Goal: Check status: Check status

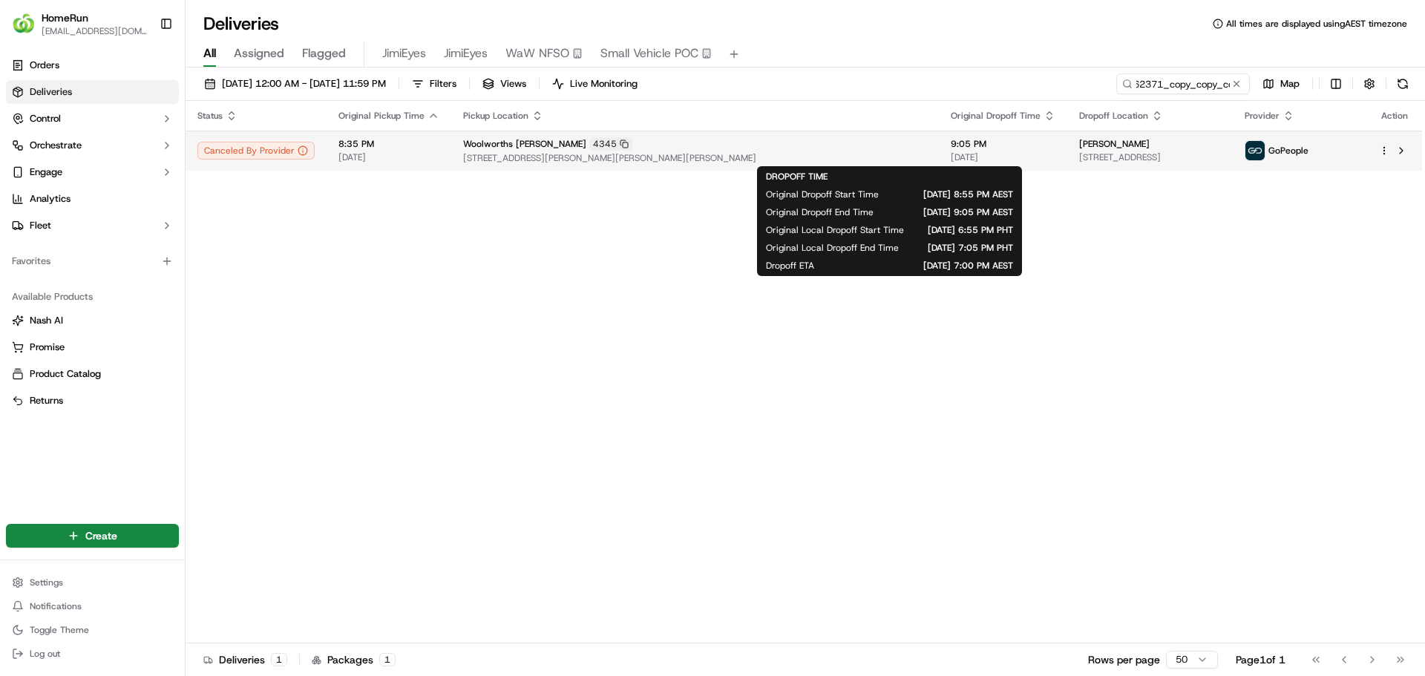
click at [951, 155] on span "[DATE]" at bounding box center [1003, 157] width 105 height 12
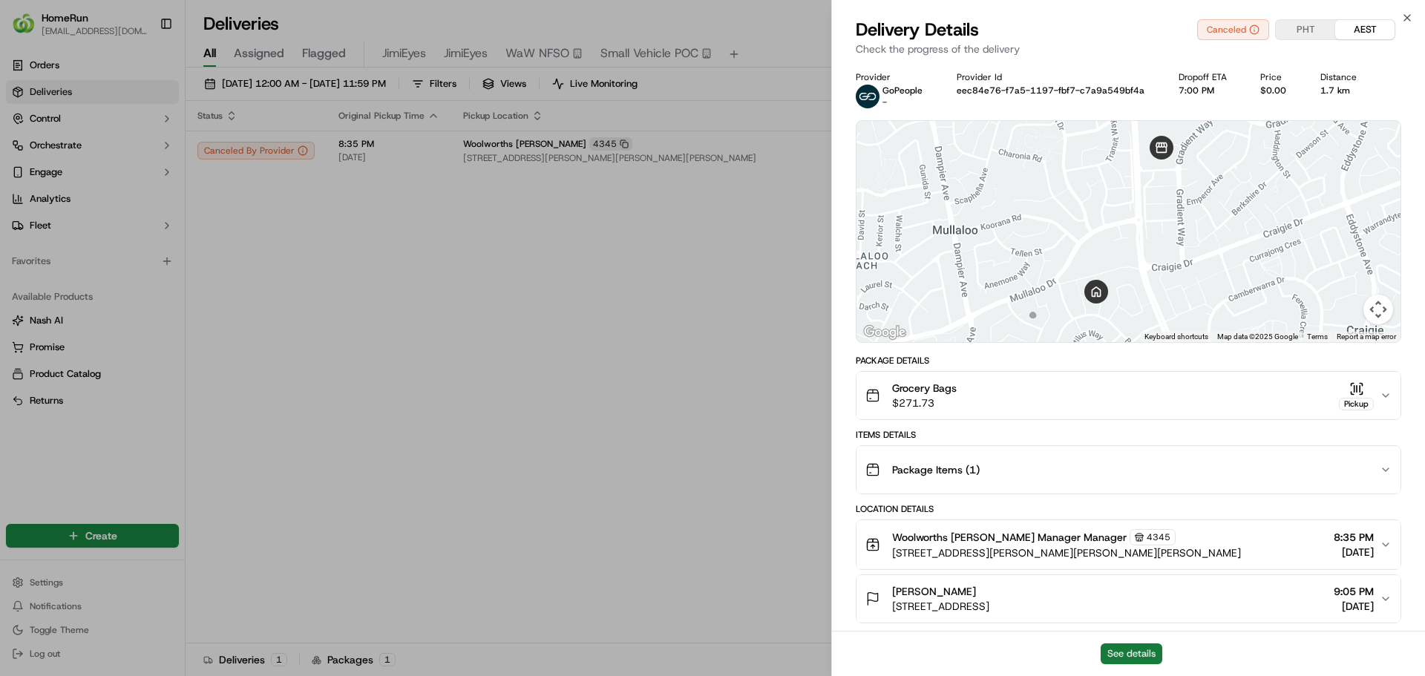
click at [1130, 660] on button "See details" at bounding box center [1132, 654] width 62 height 21
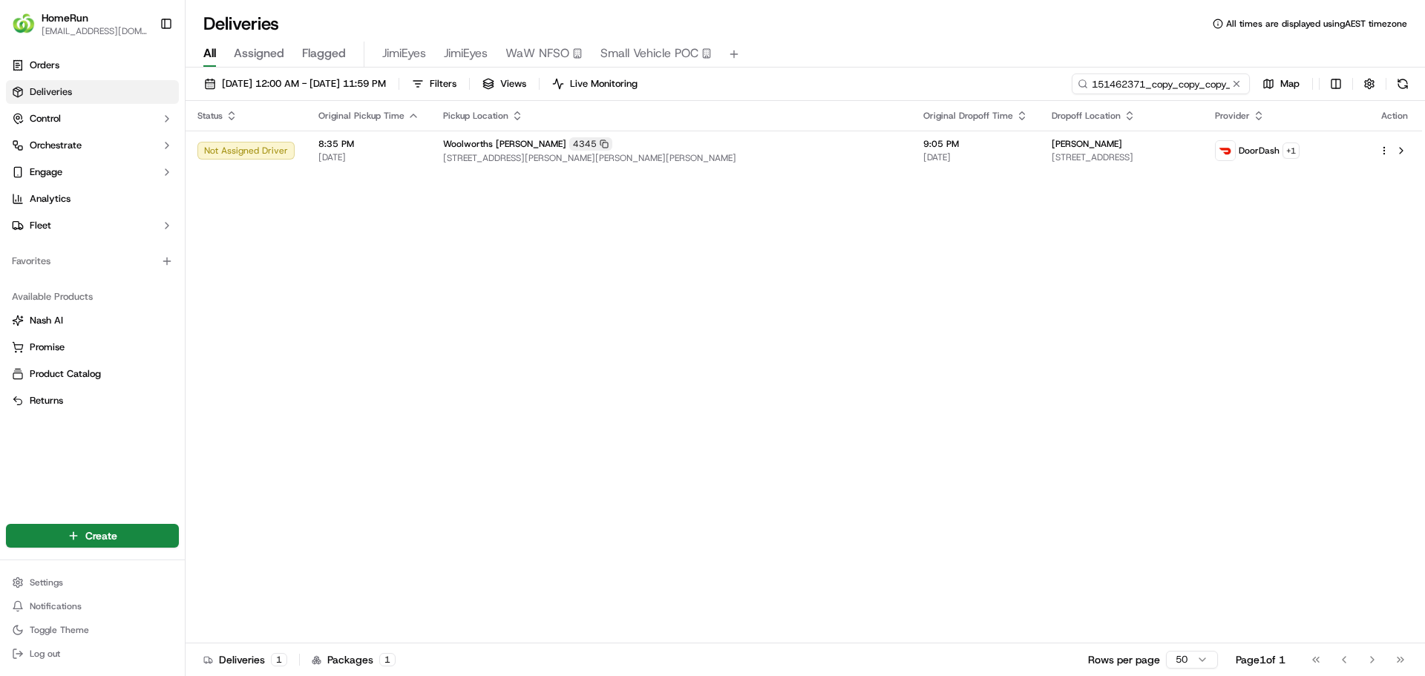
click at [1216, 87] on input "151462371_copy_copy_copy_copy" at bounding box center [1161, 83] width 178 height 21
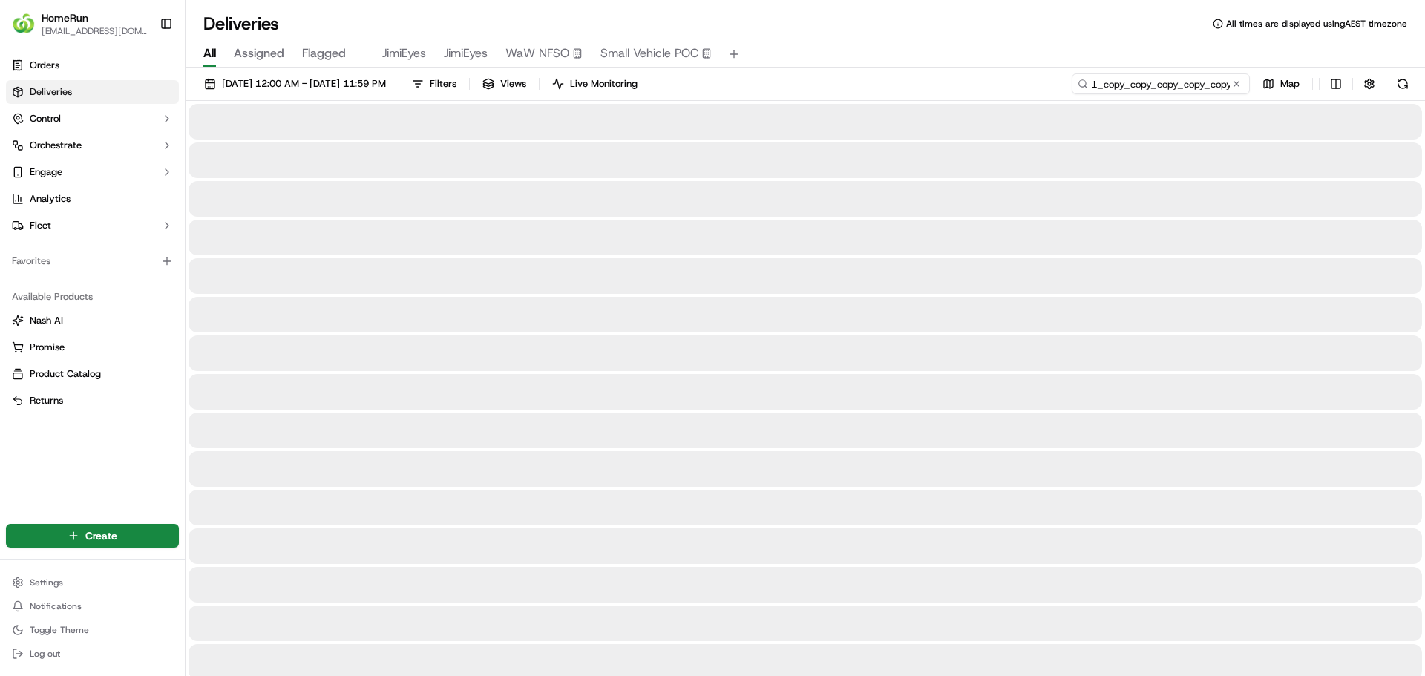
scroll to position [0, 53]
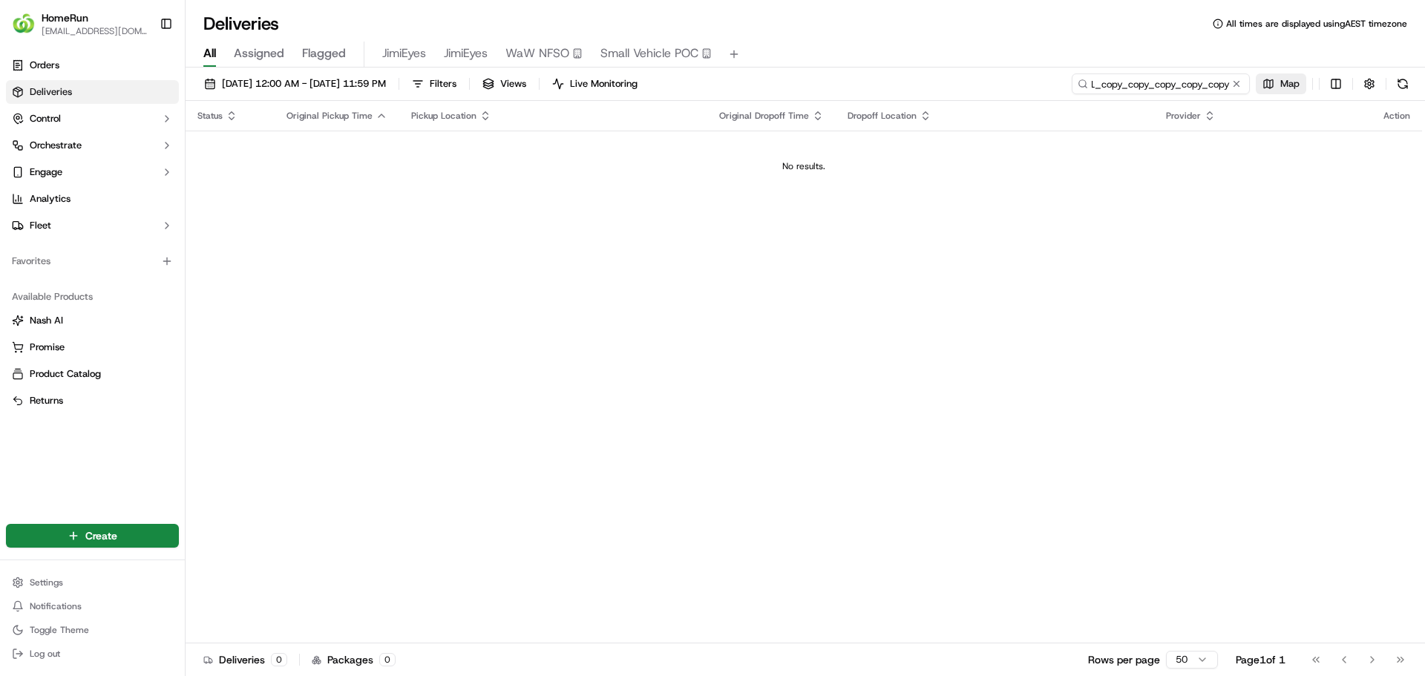
scroll to position [0, 54]
drag, startPoint x: 1098, startPoint y: 83, endPoint x: 1277, endPoint y: 92, distance: 179.8
click at [1277, 92] on div "151462371_copy_copy_copy_copy_copy Map" at bounding box center [1242, 83] width 341 height 21
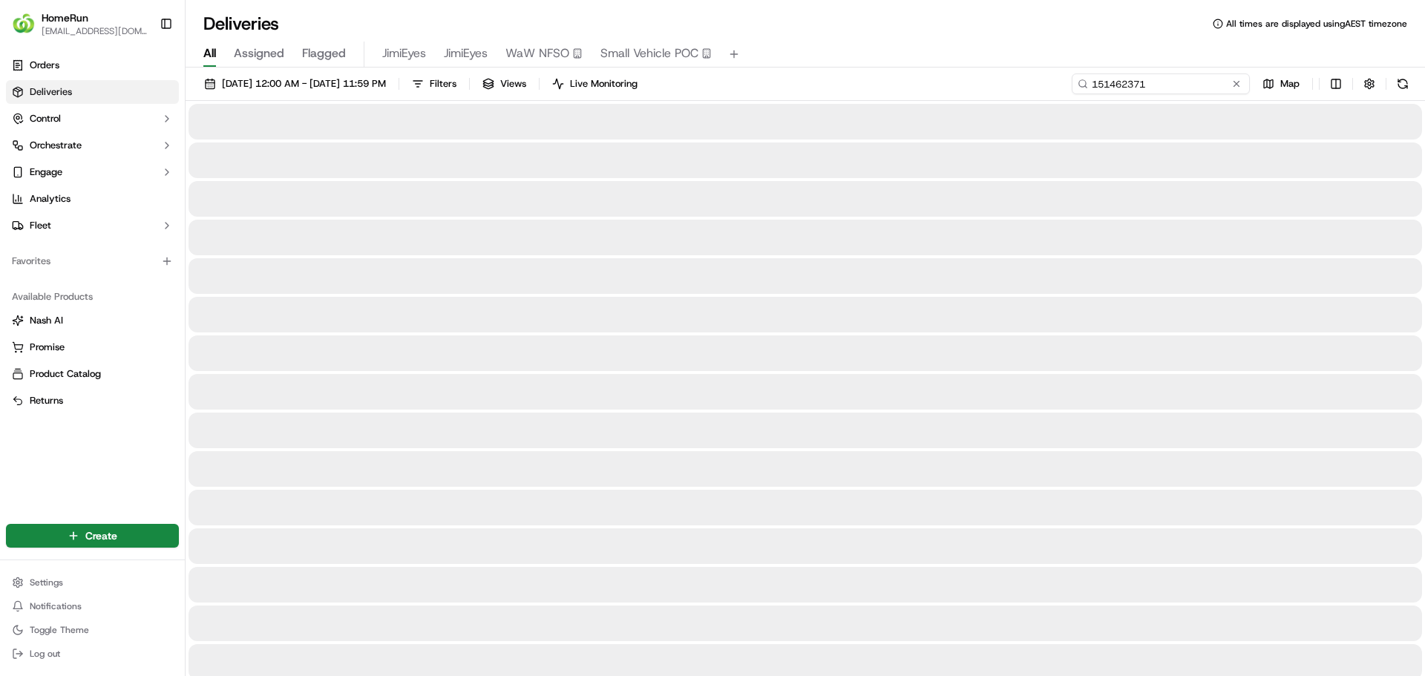
drag, startPoint x: 1158, startPoint y: 88, endPoint x: 1077, endPoint y: 82, distance: 81.1
click at [1077, 82] on div "151462371" at bounding box center [1161, 83] width 178 height 21
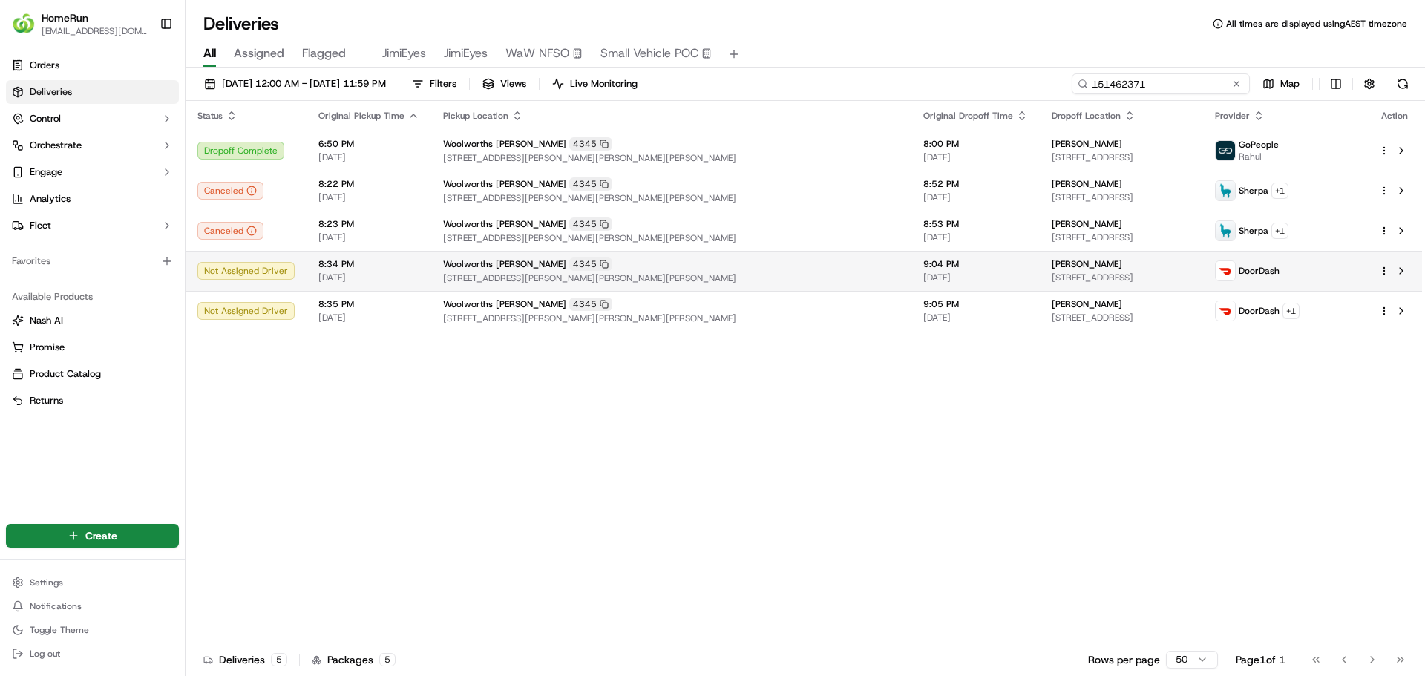
type input "151462371"
click at [934, 270] on td "9:04 PM 16/09/2025" at bounding box center [975, 271] width 128 height 40
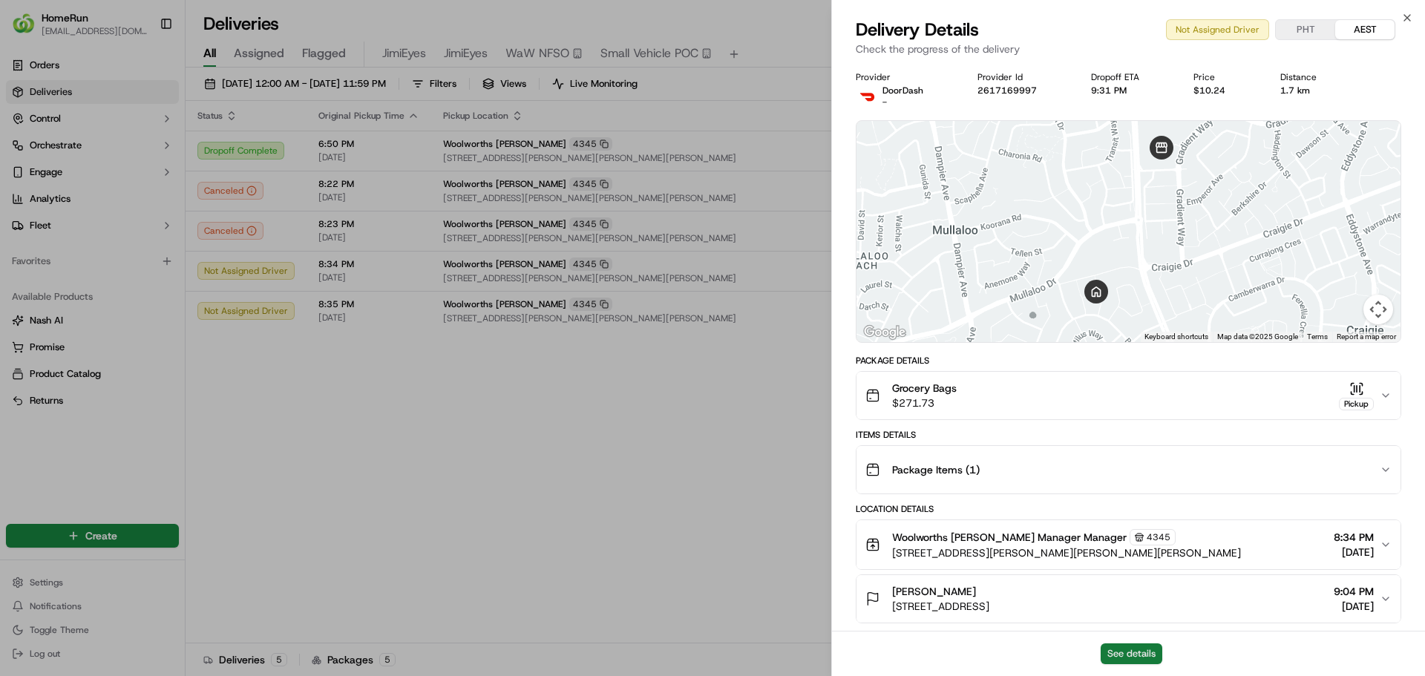
click at [1125, 656] on button "See details" at bounding box center [1132, 654] width 62 height 21
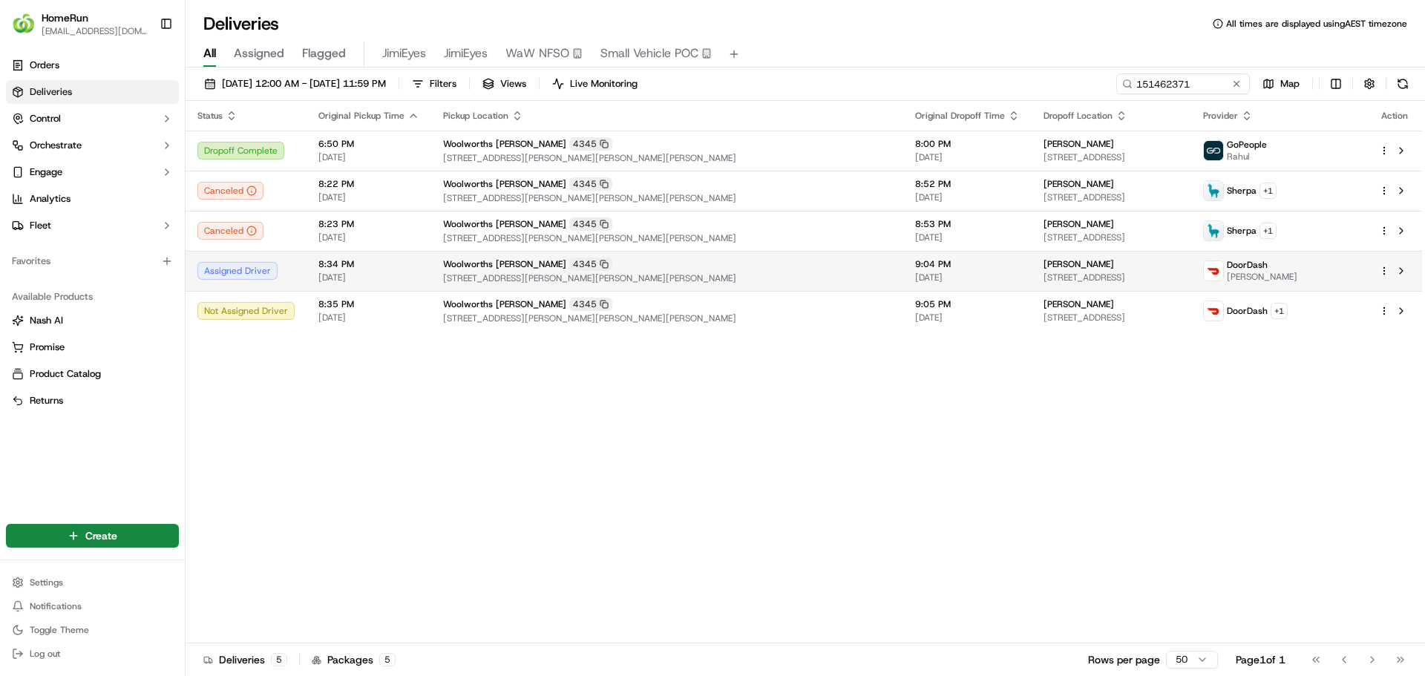
click at [707, 268] on div "Woolworths Beldon 4345" at bounding box center [667, 264] width 448 height 13
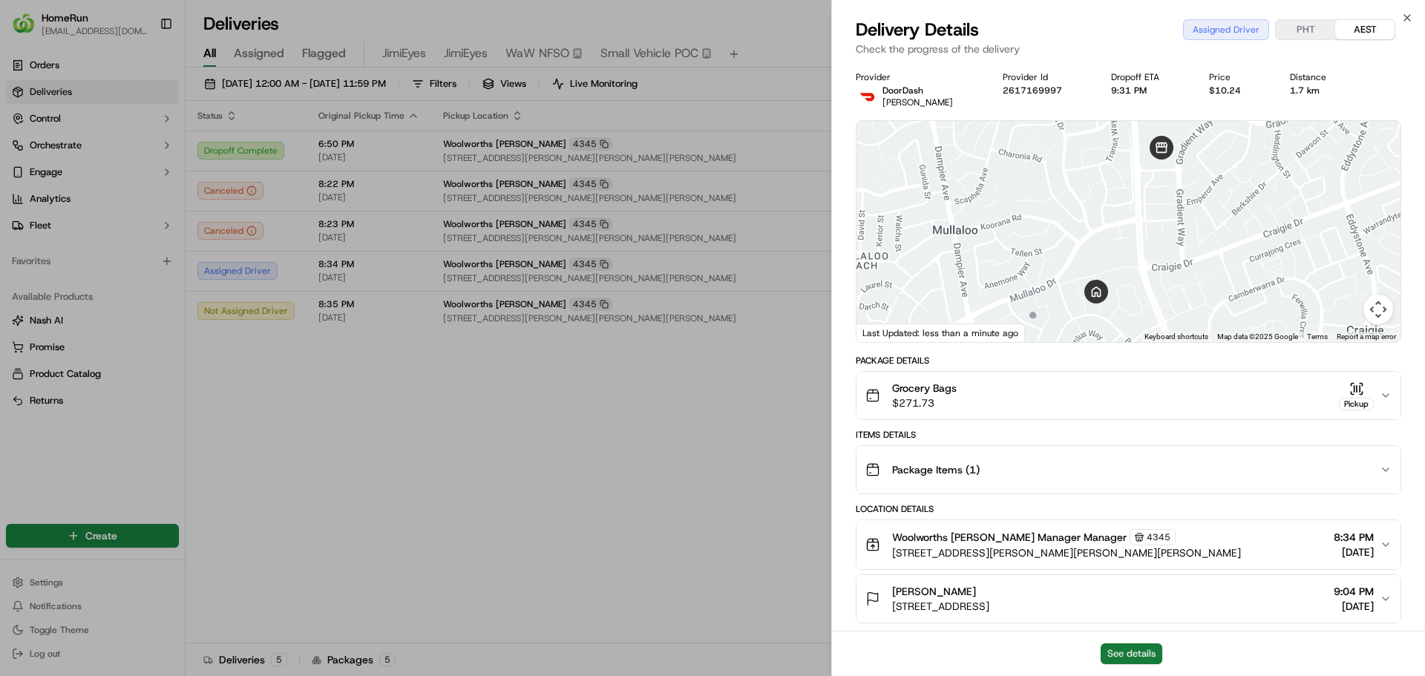
click at [1126, 655] on button "See details" at bounding box center [1132, 654] width 62 height 21
